Goal: Task Accomplishment & Management: Manage account settings

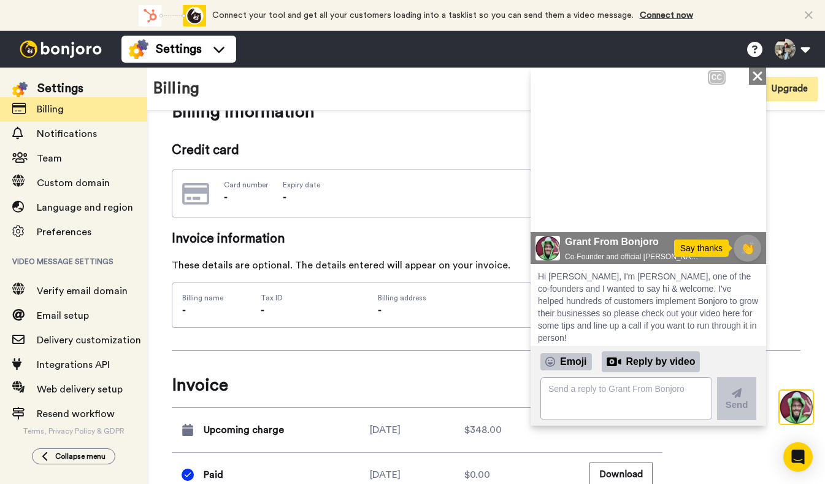
scroll to position [82, 0]
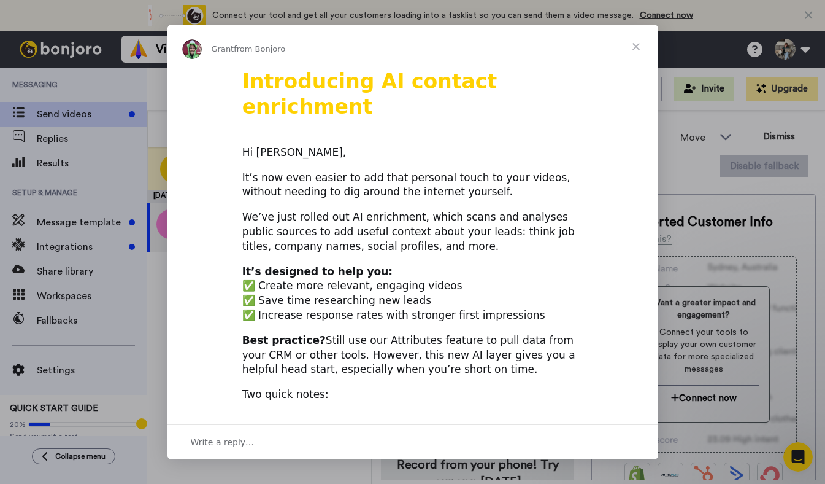
click at [632, 39] on span "Close" at bounding box center [636, 47] width 44 height 44
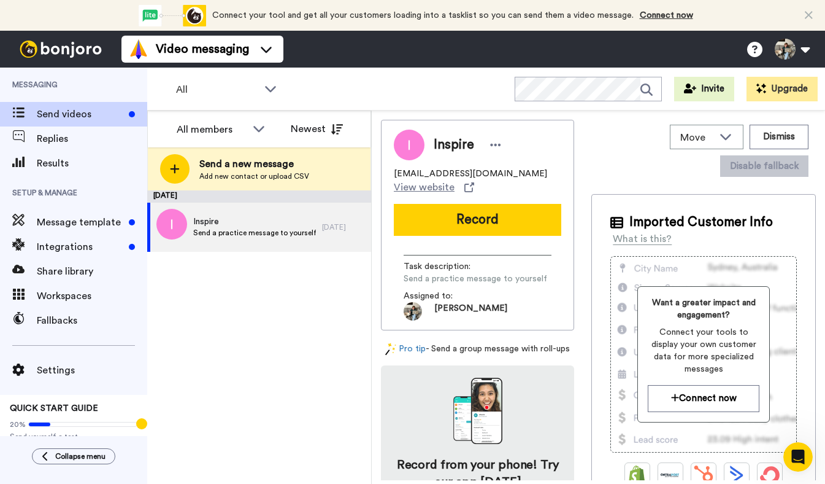
scroll to position [13, 0]
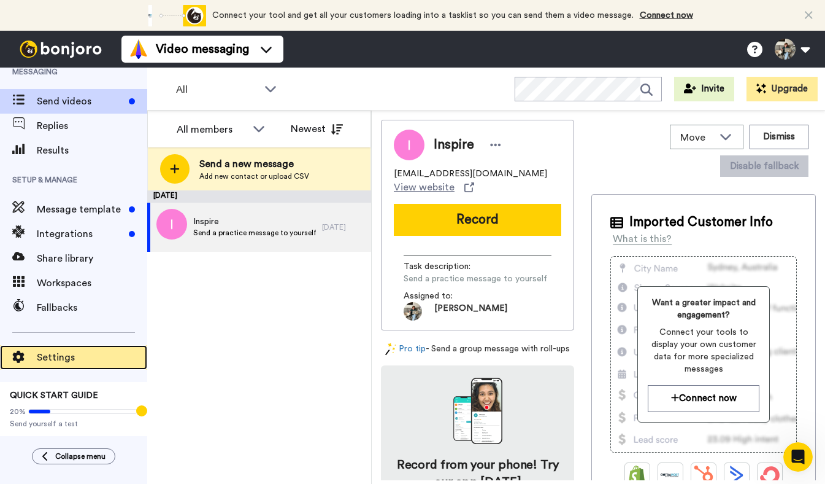
click at [52, 355] on span "Settings" at bounding box center [92, 357] width 110 height 15
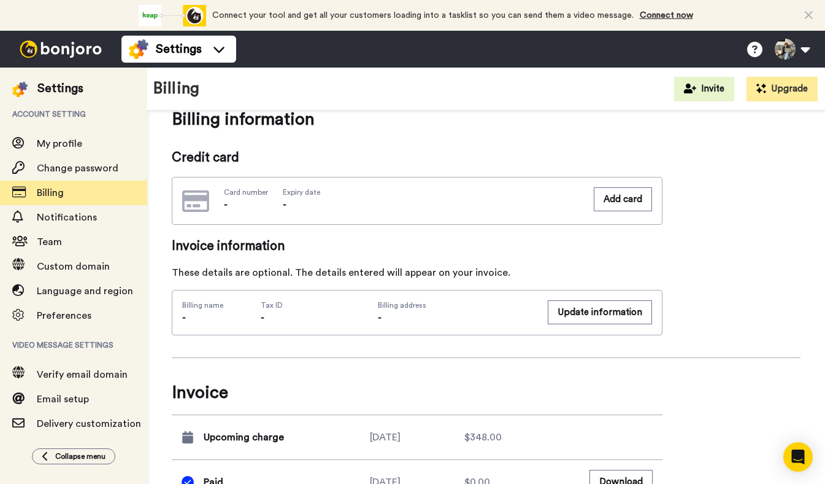
scroll to position [290, 0]
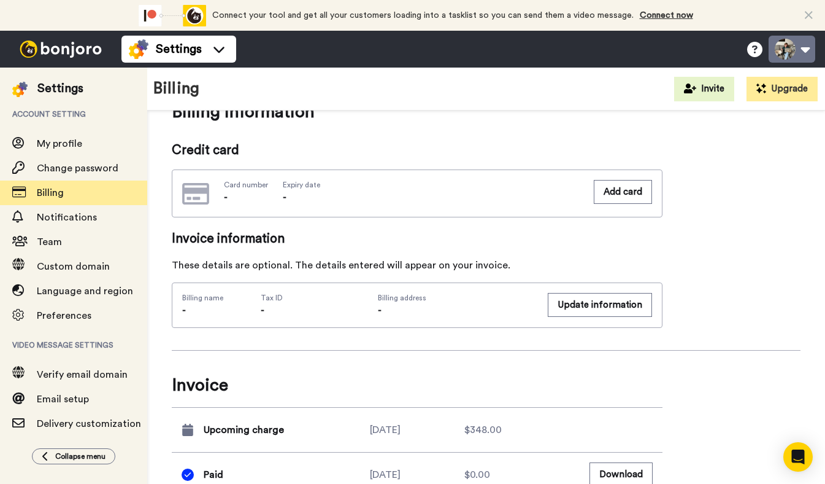
click at [807, 48] on button at bounding box center [792, 49] width 47 height 27
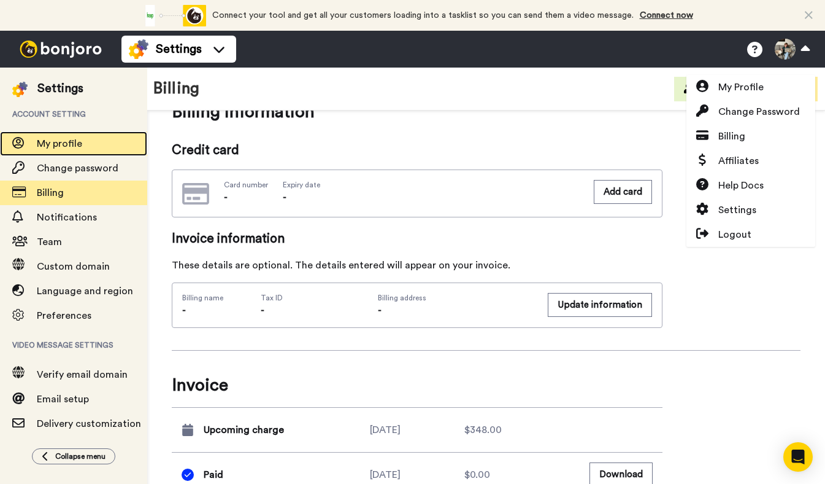
click at [61, 142] on span "My profile" at bounding box center [59, 144] width 45 height 10
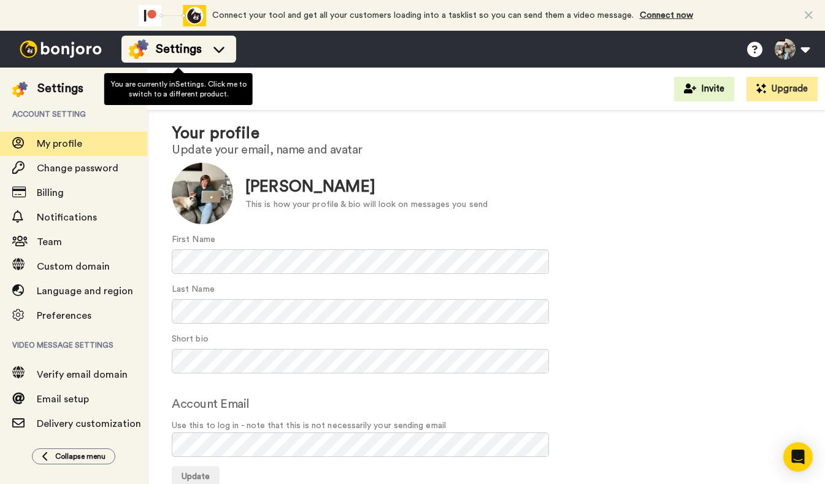
click at [215, 45] on icon at bounding box center [219, 49] width 20 height 12
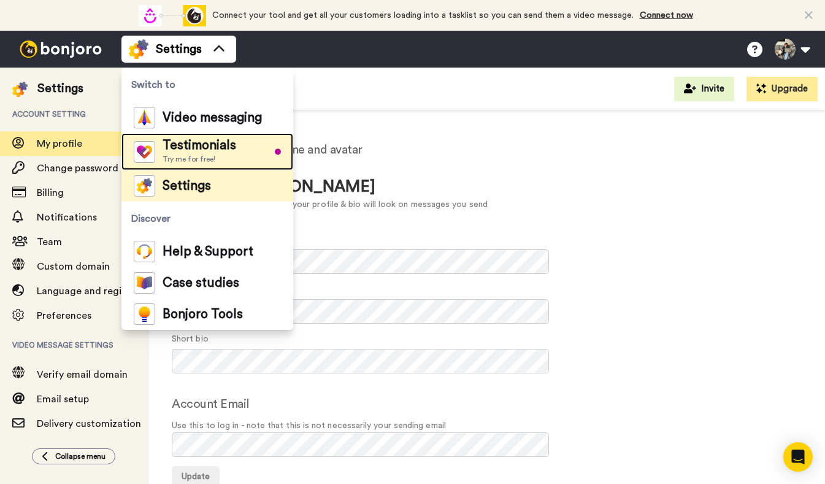
click at [231, 154] on span "Try me for free!" at bounding box center [200, 159] width 74 height 10
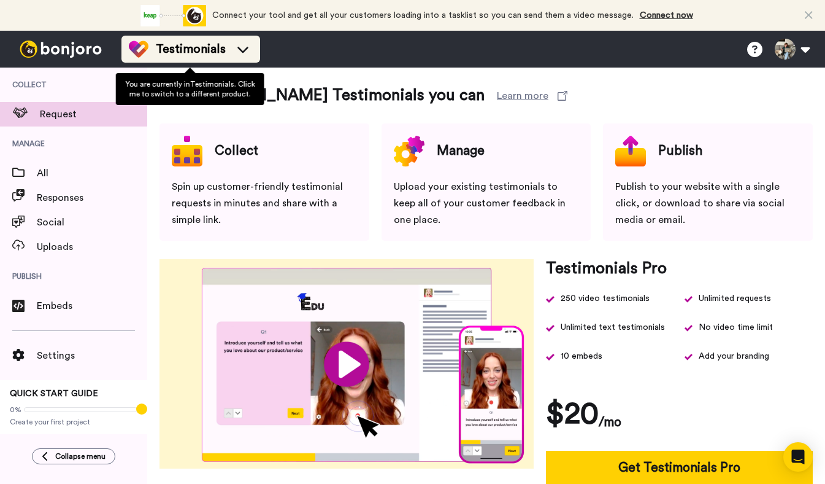
click at [241, 50] on icon at bounding box center [243, 49] width 20 height 12
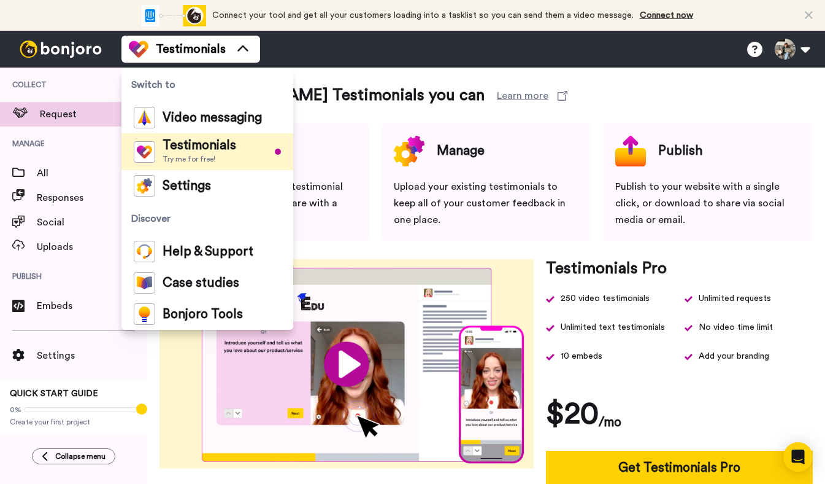
click at [368, 48] on div "Testimonials Switch to Video messaging Testimonials Try me for free! Settings D…" at bounding box center [473, 49] width 704 height 37
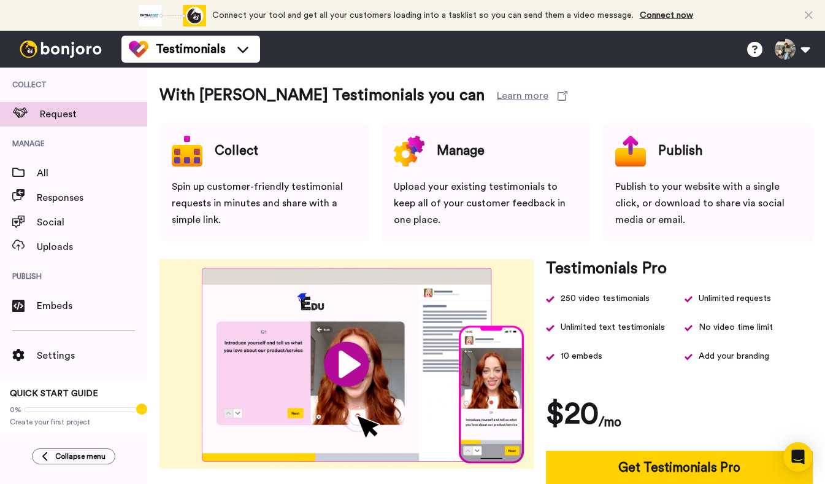
click at [810, 10] on icon at bounding box center [809, 15] width 8 height 12
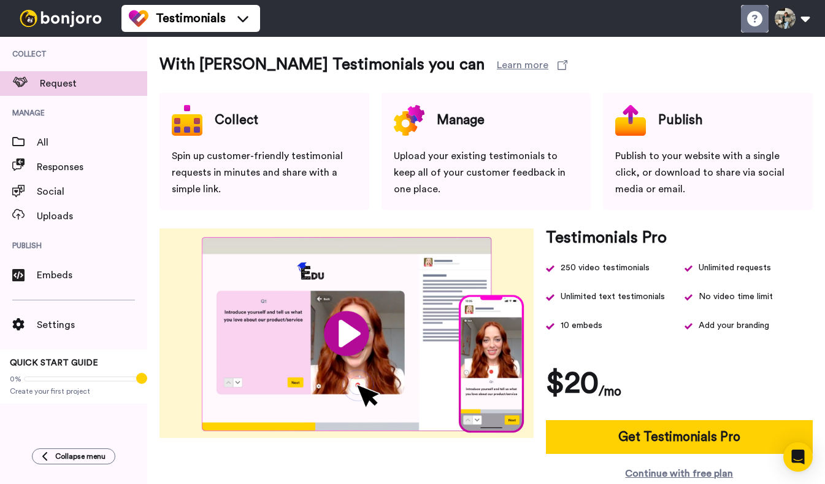
click at [754, 21] on icon at bounding box center [754, 18] width 15 height 15
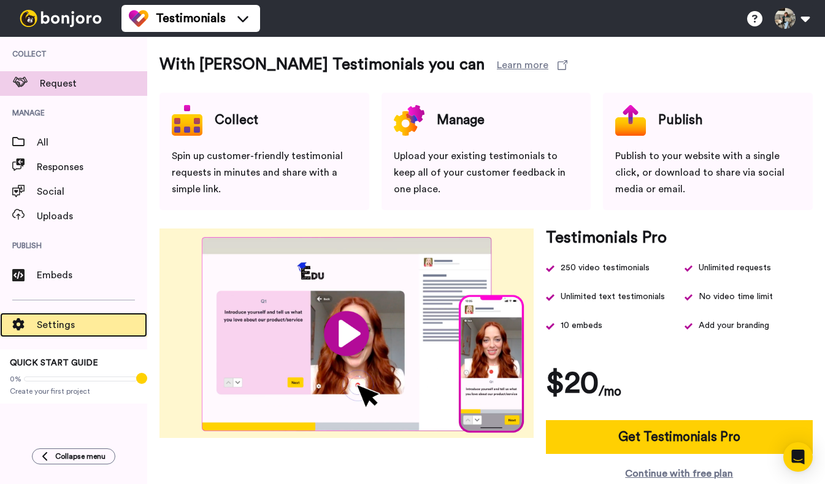
click at [67, 322] on span "Settings" at bounding box center [92, 324] width 110 height 15
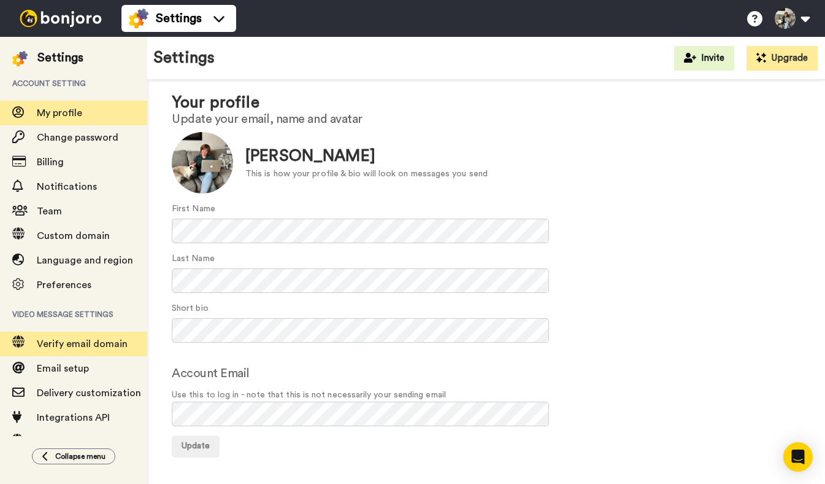
scroll to position [53, 0]
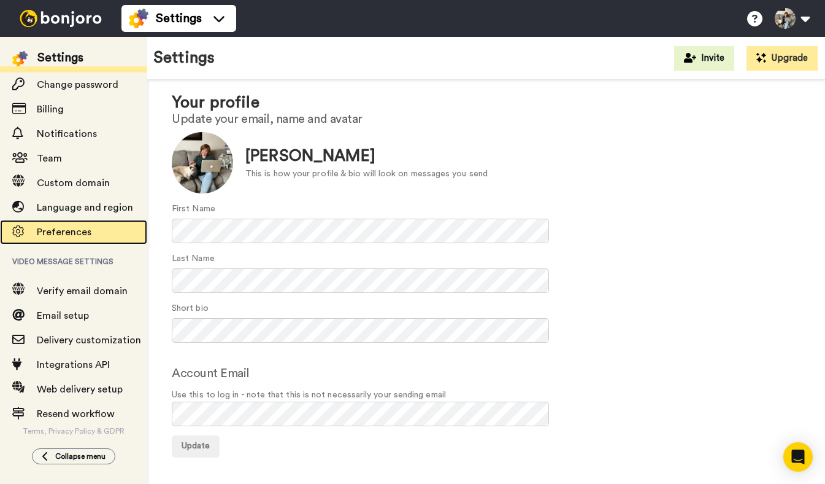
click at [70, 234] on span "Preferences" at bounding box center [64, 232] width 55 height 10
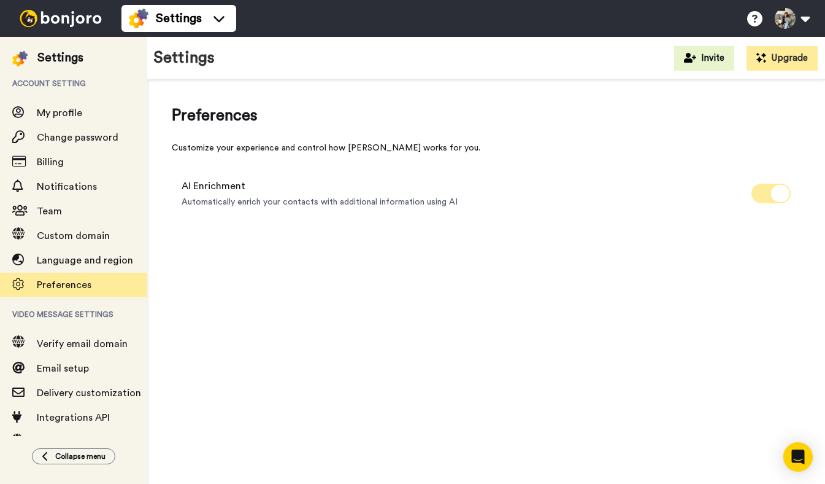
click at [756, 196] on span at bounding box center [771, 193] width 39 height 20
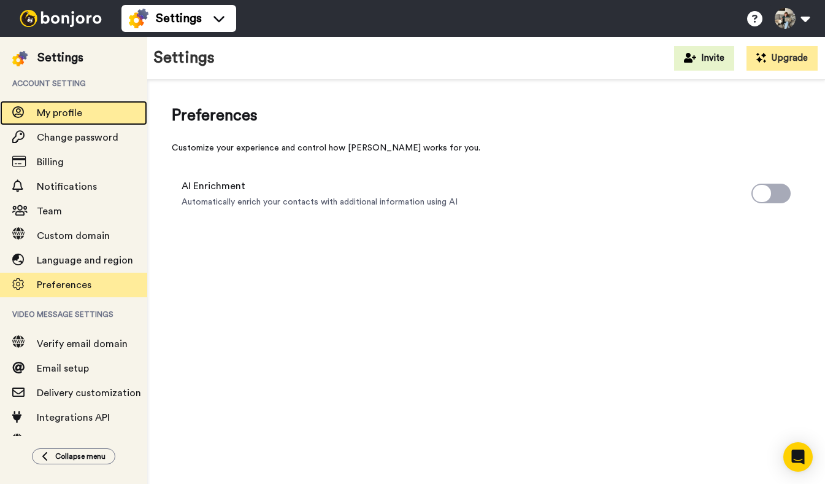
click at [39, 106] on span "My profile" at bounding box center [92, 113] width 110 height 15
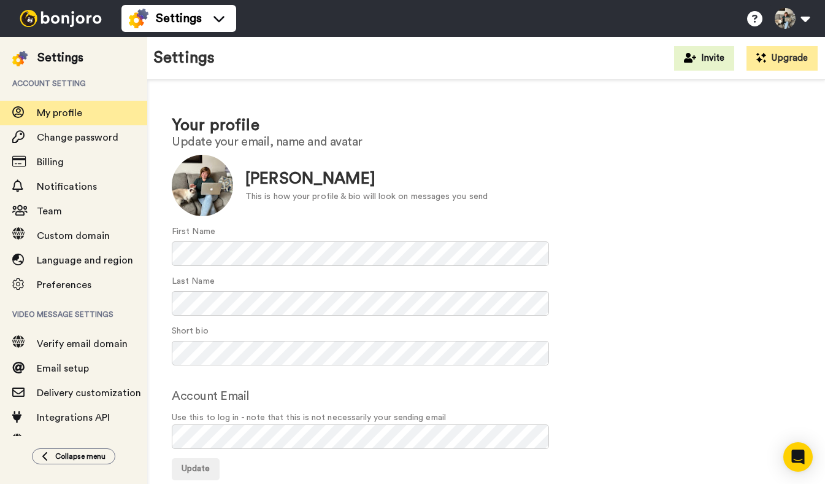
scroll to position [23, 0]
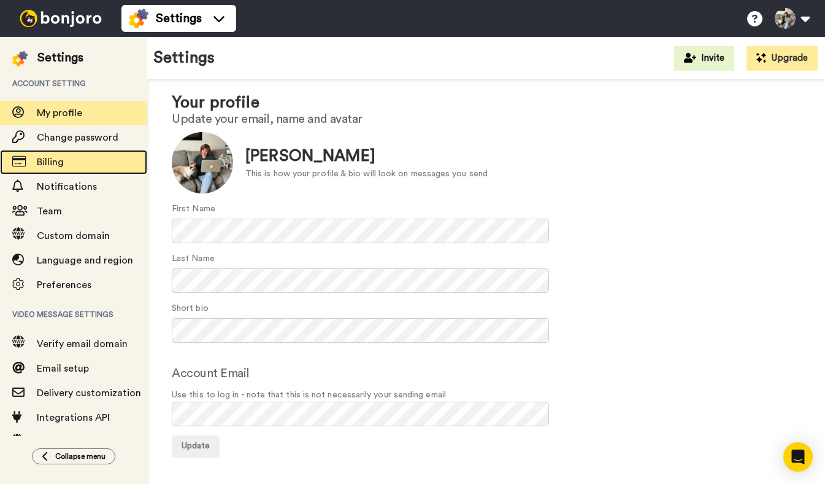
click at [44, 157] on span "Billing" at bounding box center [50, 162] width 27 height 10
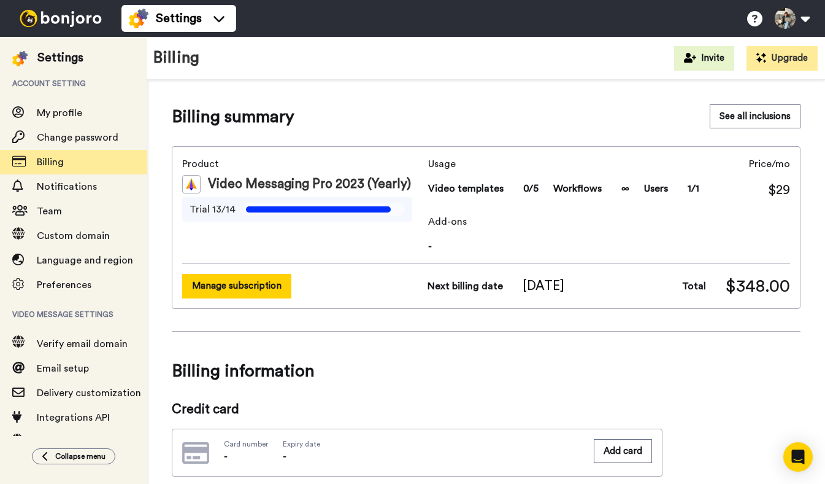
click at [229, 280] on button "Manage subscription" at bounding box center [236, 286] width 109 height 24
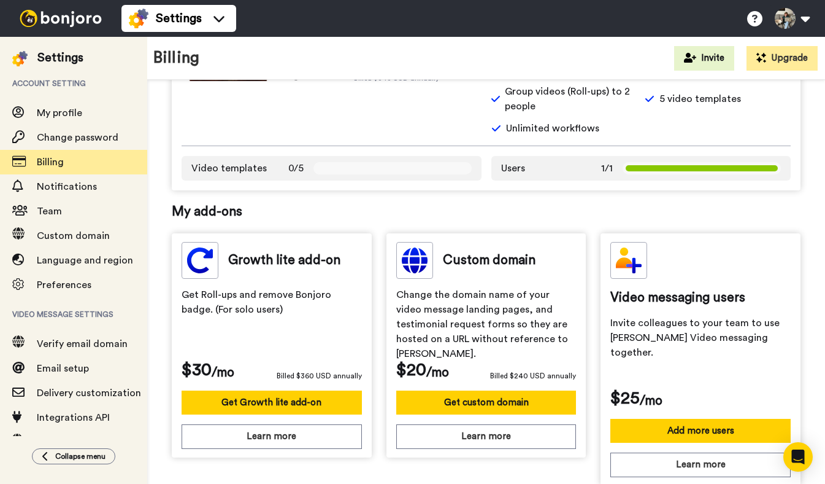
scroll to position [518, 0]
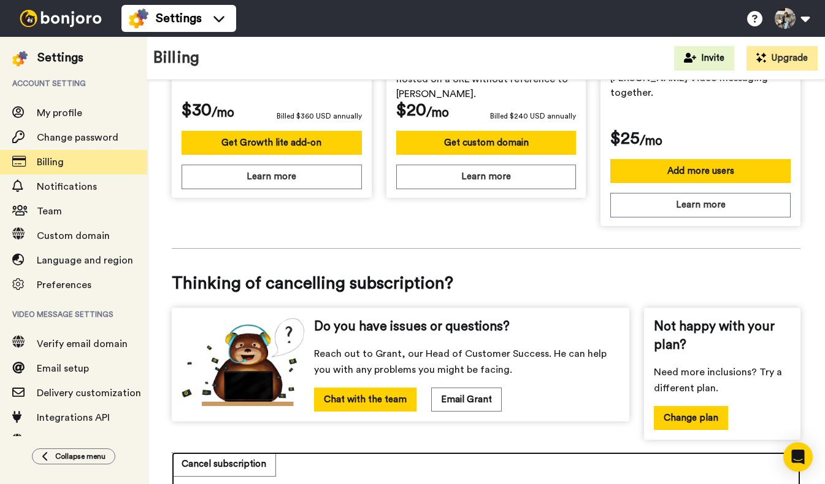
click at [383, 452] on link "Cancel subscription" at bounding box center [486, 473] width 629 height 42
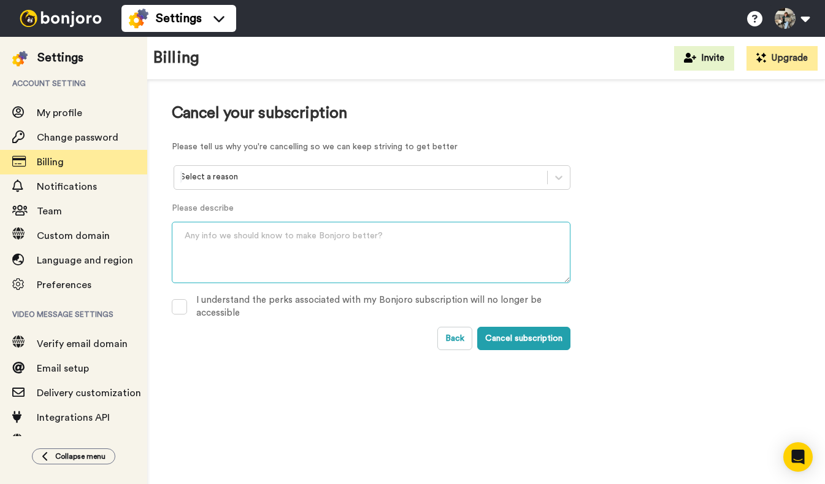
click at [206, 225] on textarea at bounding box center [371, 252] width 399 height 61
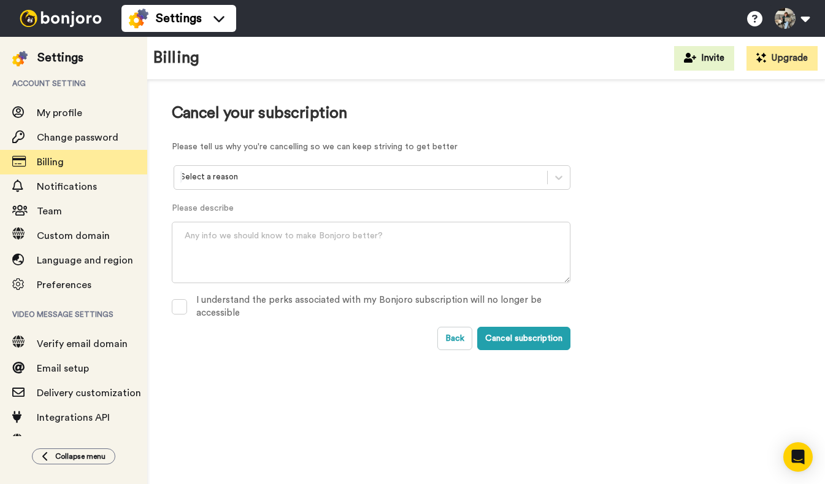
click at [251, 178] on div at bounding box center [360, 177] width 361 height 14
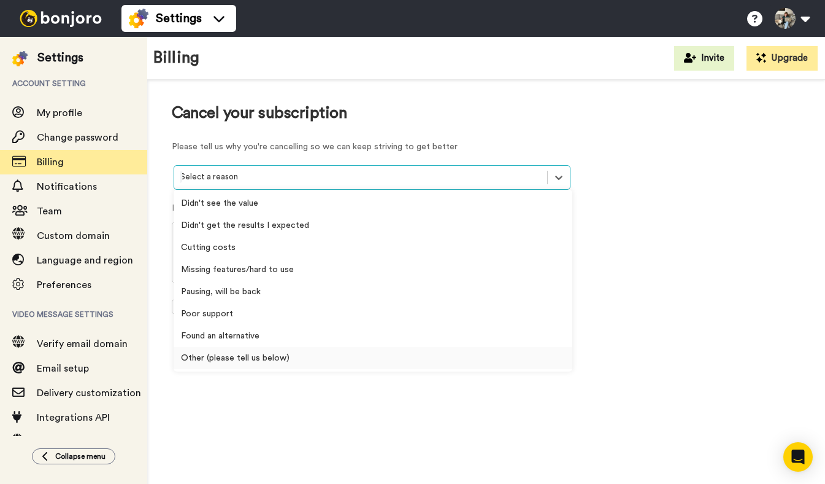
click at [262, 353] on div "Other (please tell us below)" at bounding box center [373, 358] width 399 height 22
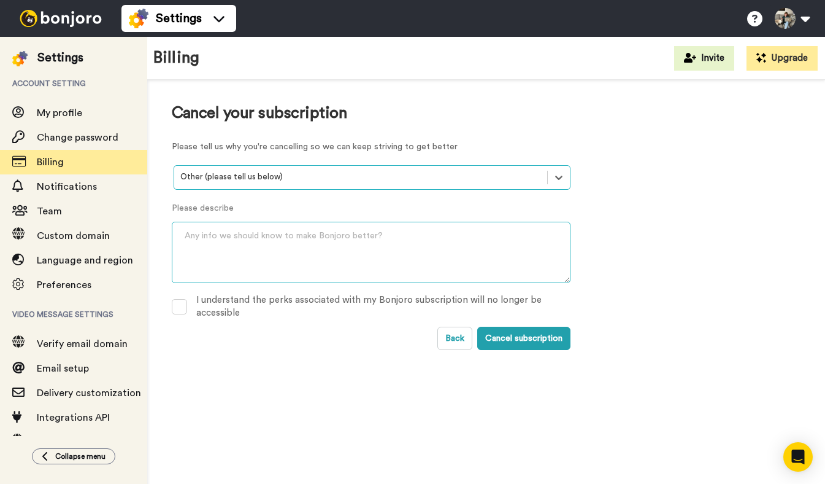
click at [209, 223] on textarea at bounding box center [371, 252] width 399 height 61
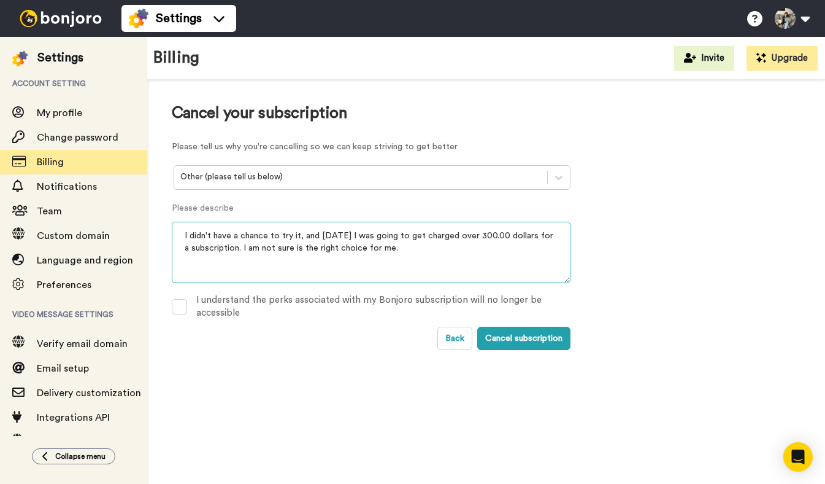
click at [443, 236] on textarea "I didn't have a chance to try it, and [DATE] I was going to get charged over 30…" at bounding box center [371, 252] width 399 height 61
click at [469, 256] on textarea "I didn't have a chance to try it, and [DATE] I was going to get charged over 30…" at bounding box center [371, 252] width 399 height 61
click at [243, 246] on textarea "I didn't have a chance to try it, and [DATE] I was going to get charged over 30…" at bounding box center [371, 252] width 399 height 61
click at [458, 245] on textarea "I didn't have a chance to try it, and [DATE] I was going to get charged over 30…" at bounding box center [371, 252] width 399 height 61
click at [533, 245] on textarea "I didn't have a chance to try it, and [DATE] I was going to get charged over $3…" at bounding box center [371, 252] width 399 height 61
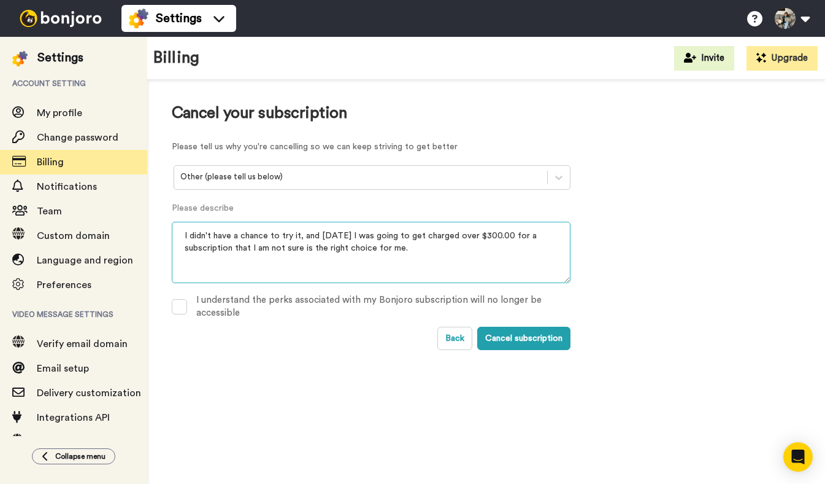
click at [272, 239] on textarea "I didn't have a chance to try it, and [DATE] I was going to get charged over $3…" at bounding box center [371, 252] width 399 height 61
click at [262, 248] on textarea "I didn't have a chance to try it, and [DATE] I was going to get charged over $3…" at bounding box center [371, 252] width 399 height 61
click at [395, 249] on textarea "I didn't have a chance to try it, and [DATE] I was going to get charged over $3…" at bounding box center [371, 252] width 399 height 61
click at [258, 247] on textarea "I didn't have a chance to try it, and [DATE] I was going to get charged over $3…" at bounding box center [371, 252] width 399 height 61
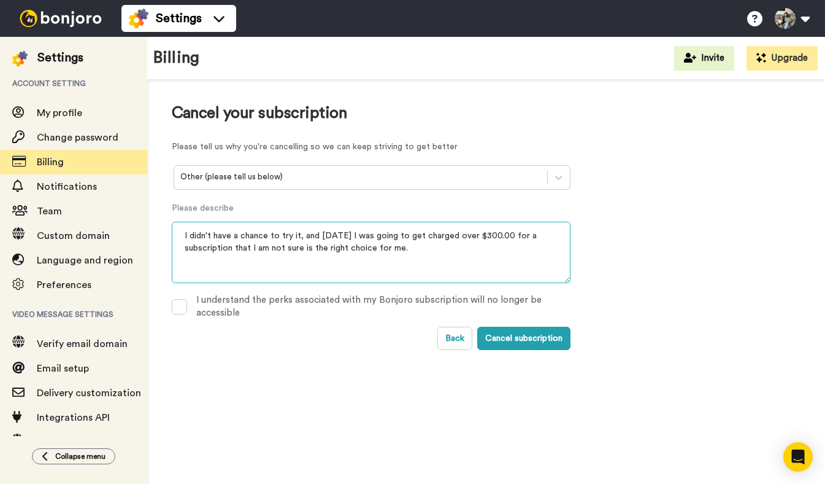
click at [258, 247] on textarea "I didn't have a chance to try it, and [DATE] I was going to get charged over $3…" at bounding box center [371, 252] width 399 height 61
click at [312, 276] on textarea "I didn't have a chance to try it, and [DATE] I was going to get charged over $3…" at bounding box center [371, 252] width 399 height 61
click at [268, 250] on textarea "I didn't have a chance to try it, and [DATE] I was going to get charged over $3…" at bounding box center [371, 252] width 399 height 61
click at [260, 247] on textarea "I didn't have a chance to try it, and [DATE] I was going to get charged over $3…" at bounding box center [371, 252] width 399 height 61
click at [266, 253] on textarea "I didn't have a chance to try it, and [DATE] I was going to get charged over $3…" at bounding box center [371, 252] width 399 height 61
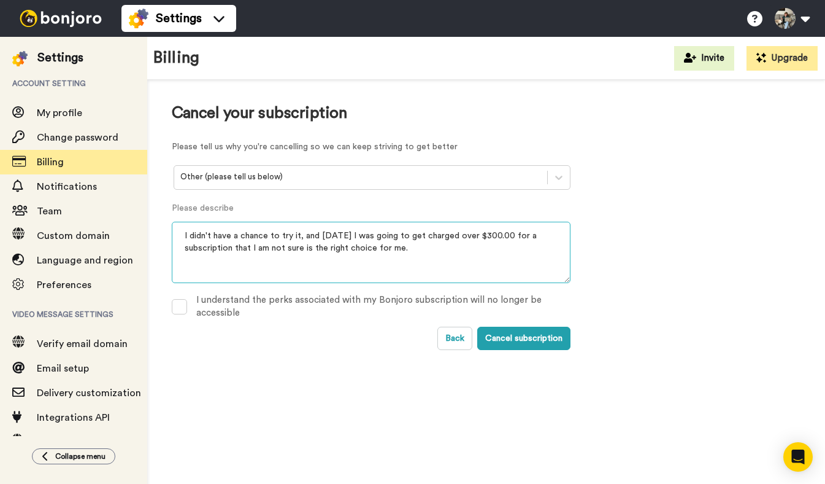
click at [264, 249] on textarea "I didn't have a chance to try it, and [DATE] I was going to get charged over $3…" at bounding box center [371, 252] width 399 height 61
click at [199, 256] on textarea "I didn't have a chance to try it, and [DATE] I was going to get charged over $3…" at bounding box center [371, 252] width 399 height 61
click at [262, 244] on textarea "I didn't have a chance to try it, and [DATE] I was going to get charged over $3…" at bounding box center [371, 252] width 399 height 61
click at [262, 246] on textarea "I didn't have a chance to try it, and [DATE] I was going to get charged over $3…" at bounding box center [371, 252] width 399 height 61
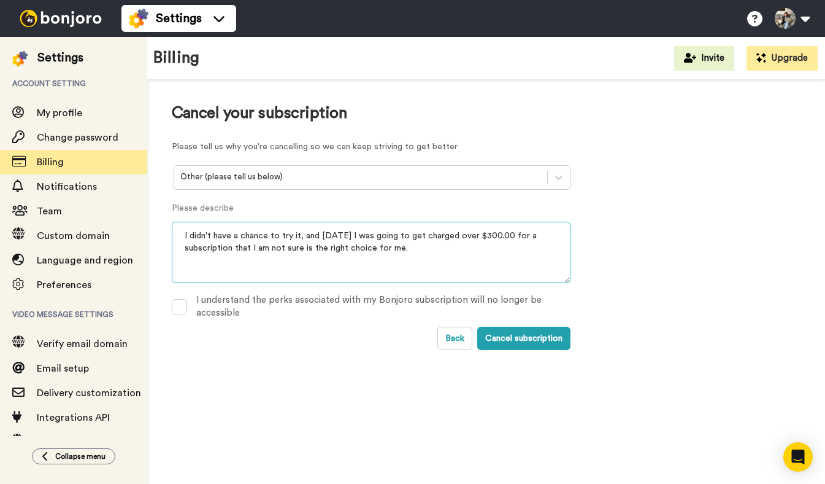
click at [300, 245] on textarea "I didn't have a chance to try it, and [DATE] I was going to get charged over $3…" at bounding box center [371, 252] width 399 height 61
click at [303, 258] on textarea "I didn't have a chance to try it, and [DATE] I was going to get charged over $3…" at bounding box center [371, 252] width 399 height 61
click at [520, 230] on textarea "I didn't have a chance to try it, and [DATE] I was going to get charged over $3…" at bounding box center [371, 252] width 399 height 61
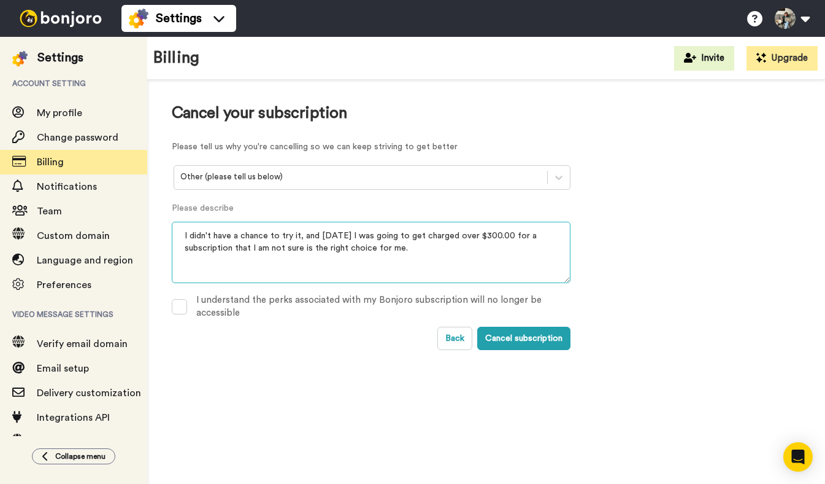
click at [458, 248] on textarea "I didn't have a chance to try it, and [DATE] I was going to get charged over $3…" at bounding box center [371, 252] width 399 height 61
type textarea "I didn't have a chance to try it, and [DATE] I was going to get charged over $3…"
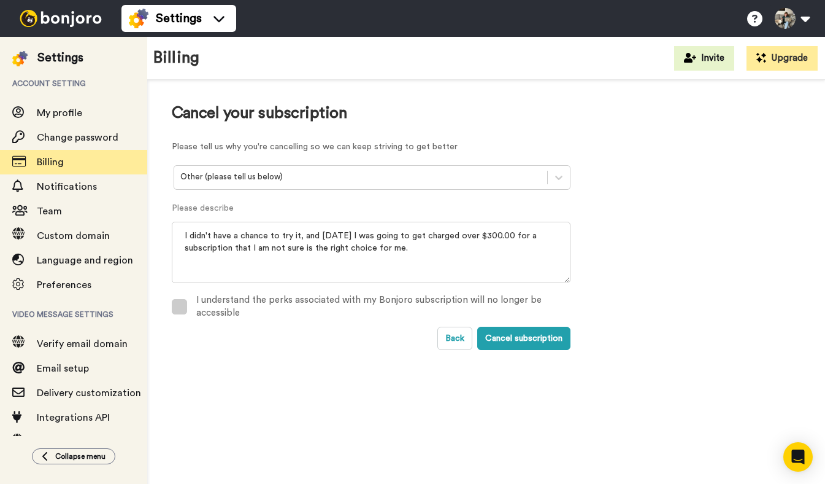
click at [178, 305] on span at bounding box center [179, 306] width 15 height 15
click at [510, 336] on button "Cancel subscription" at bounding box center [523, 337] width 93 height 23
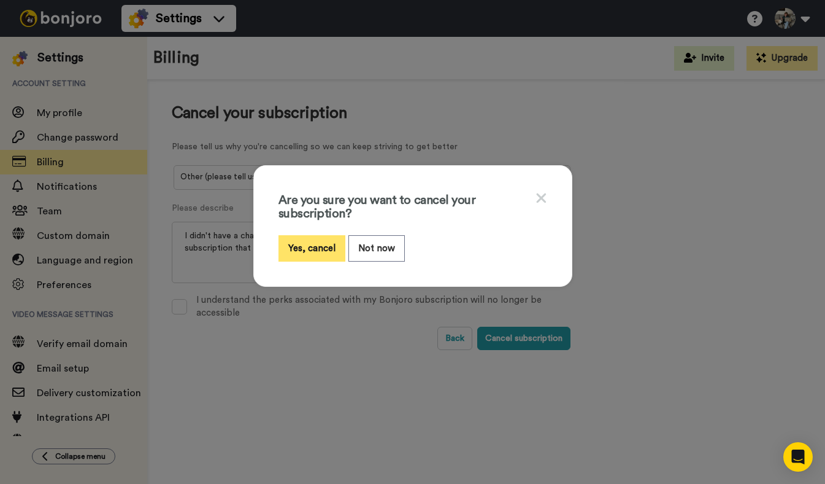
click at [322, 248] on button "Yes, cancel" at bounding box center [312, 248] width 67 height 26
